Goal: Navigation & Orientation: Find specific page/section

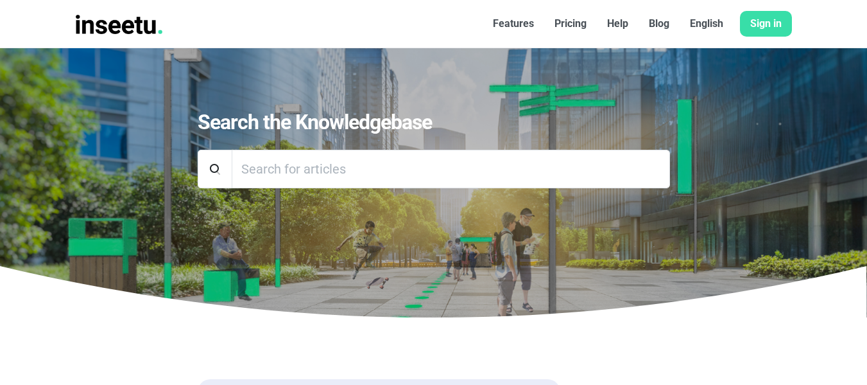
click at [514, 22] on font "Features" at bounding box center [513, 23] width 41 height 12
click at [126, 19] on img at bounding box center [119, 24] width 87 height 19
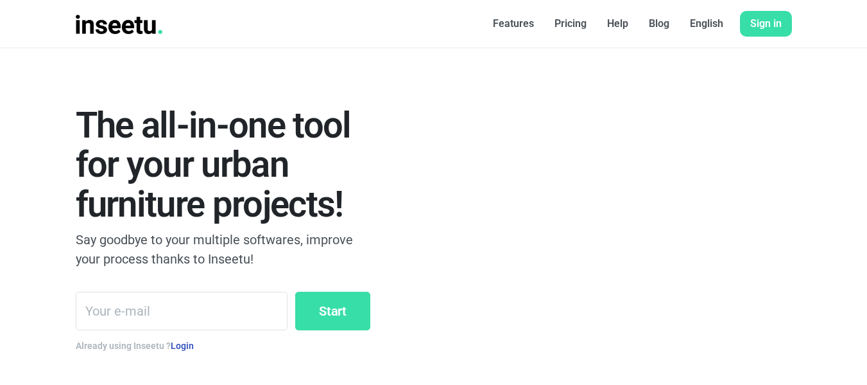
click at [521, 23] on font "Features" at bounding box center [513, 23] width 41 height 12
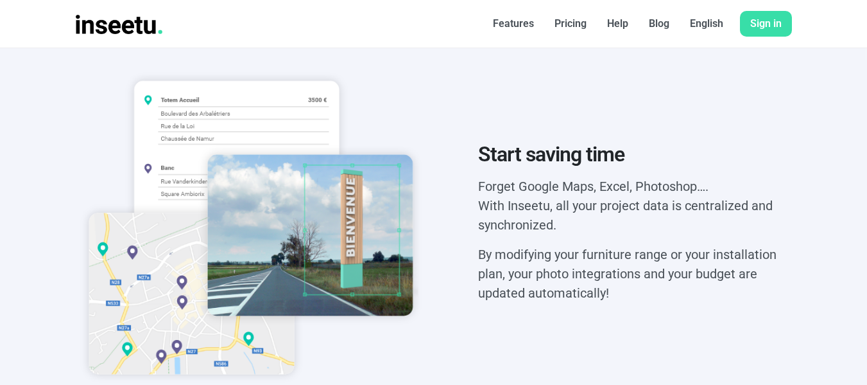
scroll to position [449, 0]
